Goal: Transaction & Acquisition: Purchase product/service

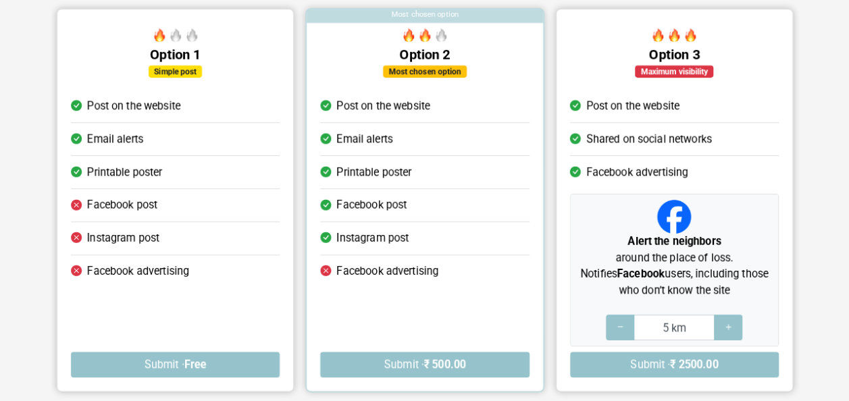
scroll to position [152, 0]
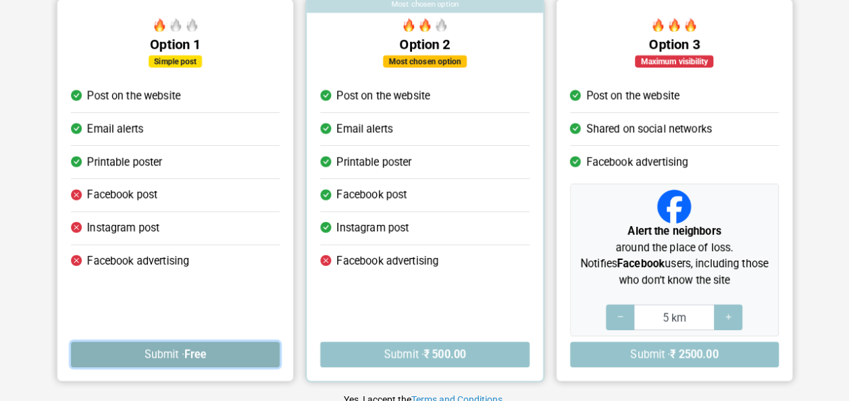
click at [203, 358] on button "Submit · Free" at bounding box center [175, 355] width 209 height 26
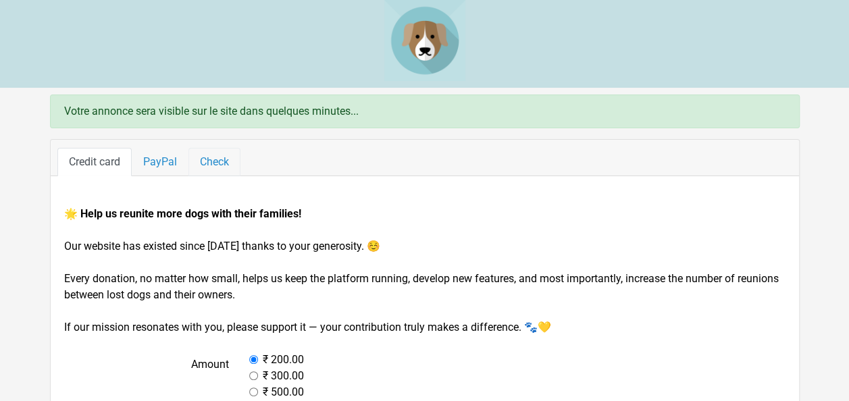
click at [219, 165] on link "Check" at bounding box center [214, 162] width 52 height 28
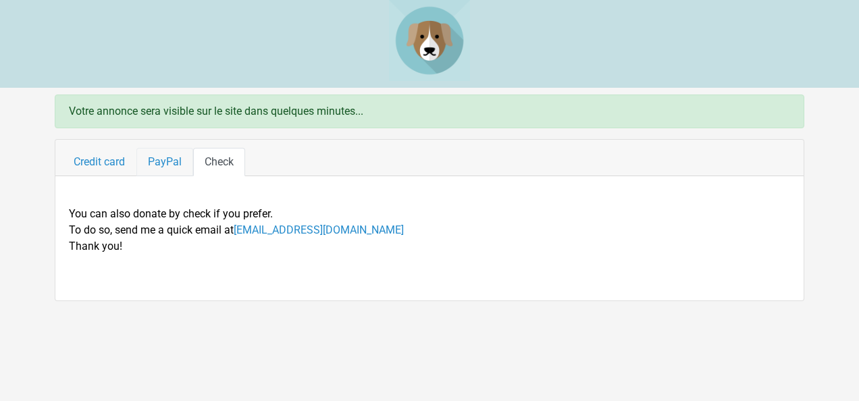
click at [177, 164] on link "PayPal" at bounding box center [164, 162] width 57 height 28
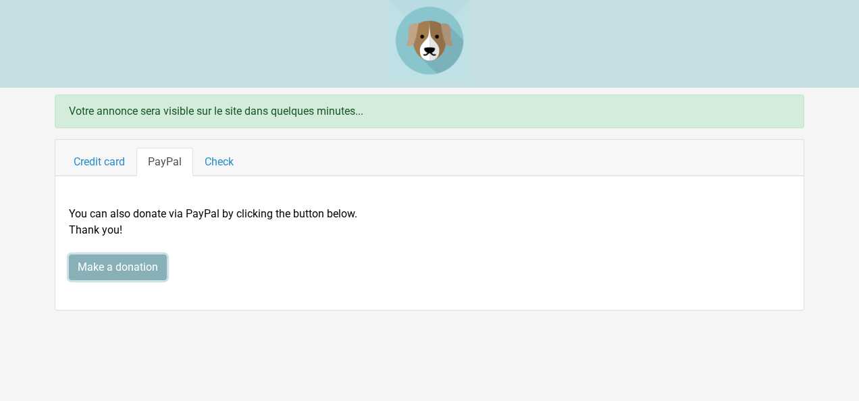
click at [124, 267] on input "Make a donation" at bounding box center [118, 267] width 98 height 26
